Goal: Task Accomplishment & Management: Complete application form

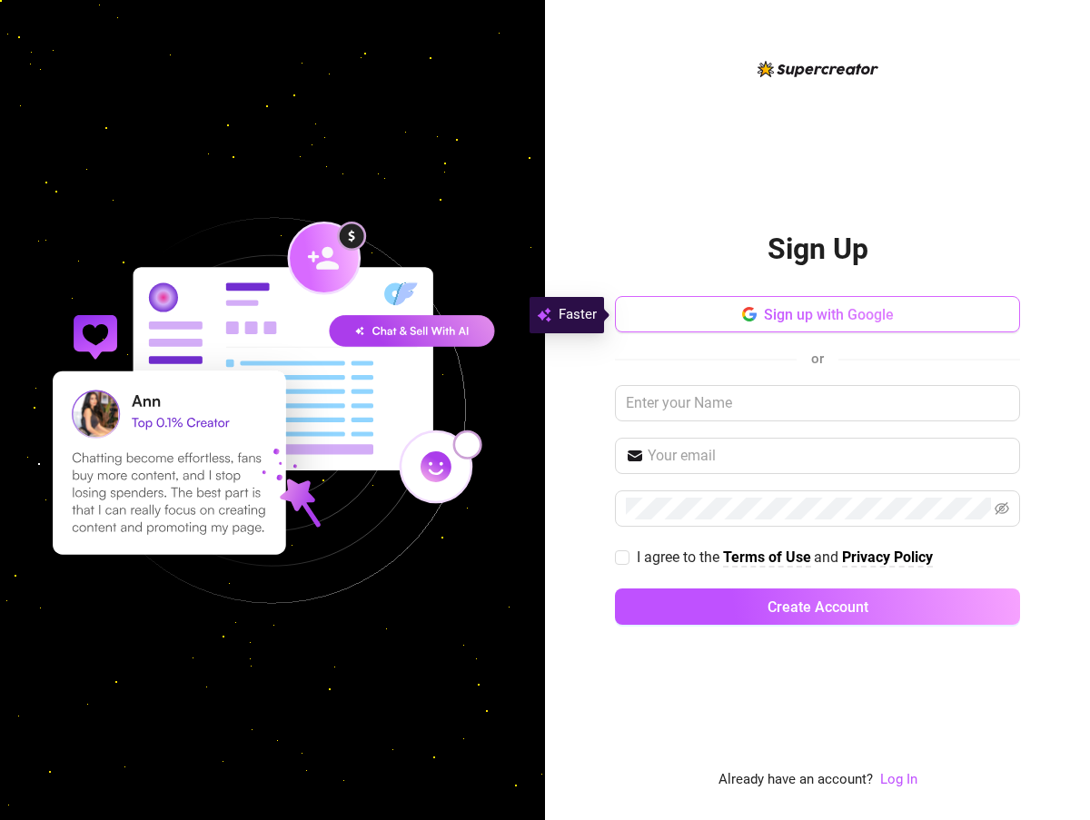
click at [765, 326] on button "Sign up with Google" at bounding box center [817, 314] width 405 height 36
